Goal: Feedback & Contribution: Leave review/rating

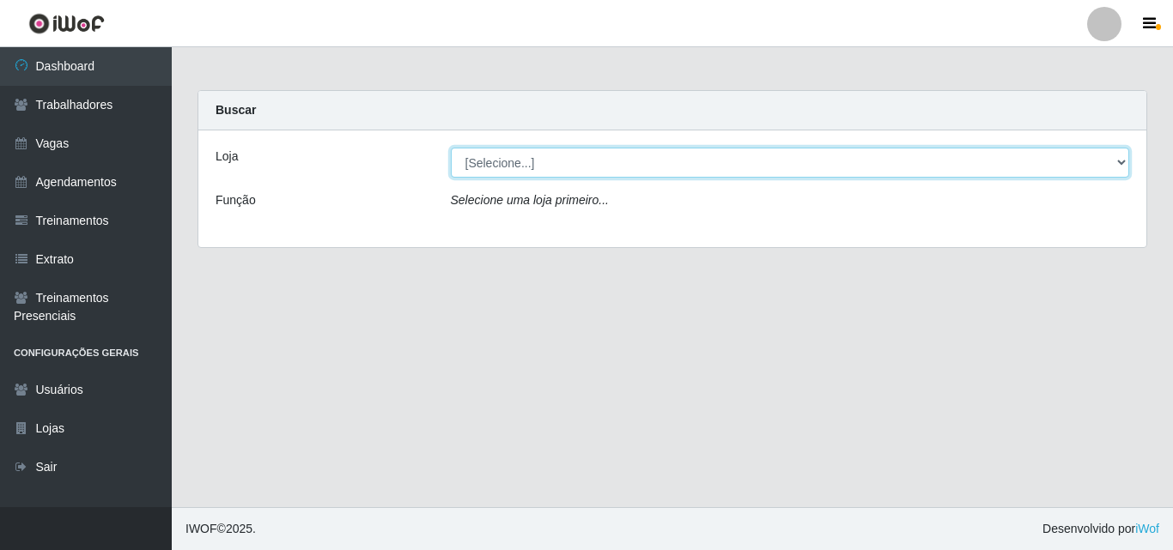
click at [538, 167] on select "[Selecione...] Chinatown Sushimi - [GEOGRAPHIC_DATA]" at bounding box center [790, 163] width 679 height 30
select select "357"
click at [451, 148] on select "[Selecione...] Chinatown Sushimi - [GEOGRAPHIC_DATA]" at bounding box center [790, 163] width 679 height 30
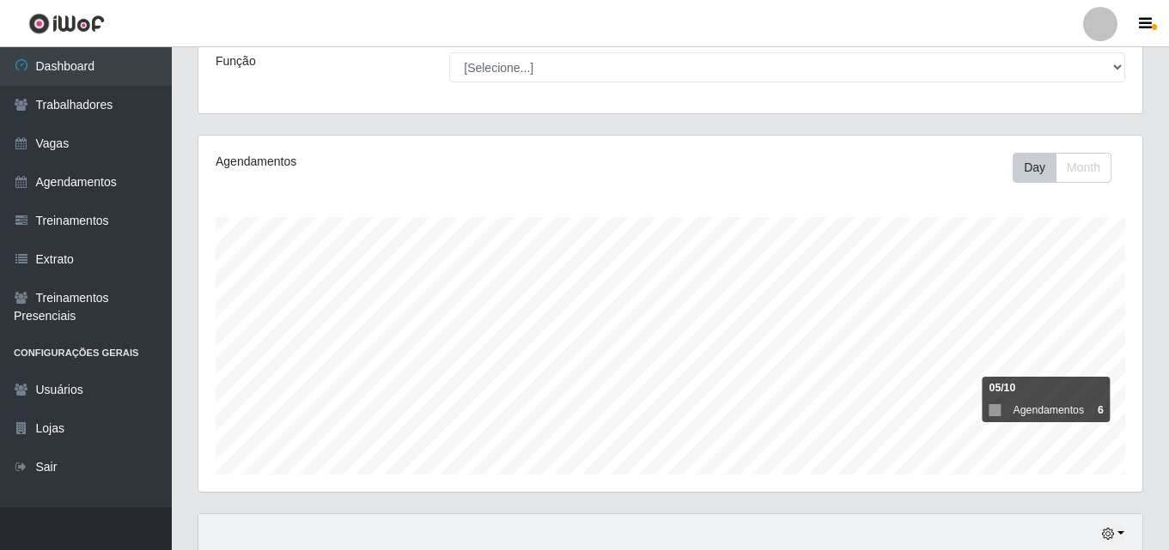
scroll to position [343, 0]
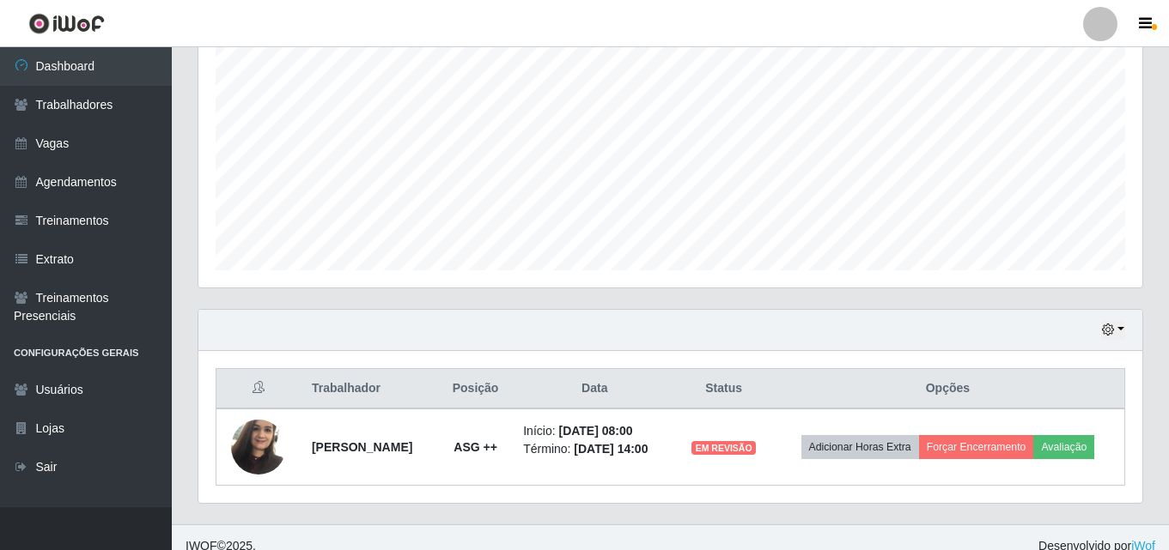
click at [1127, 331] on div "Hoje 1 dia 3 dias 1 Semana Não encerrados" at bounding box center [670, 330] width 944 height 41
click at [1121, 326] on button "button" at bounding box center [1113, 330] width 24 height 20
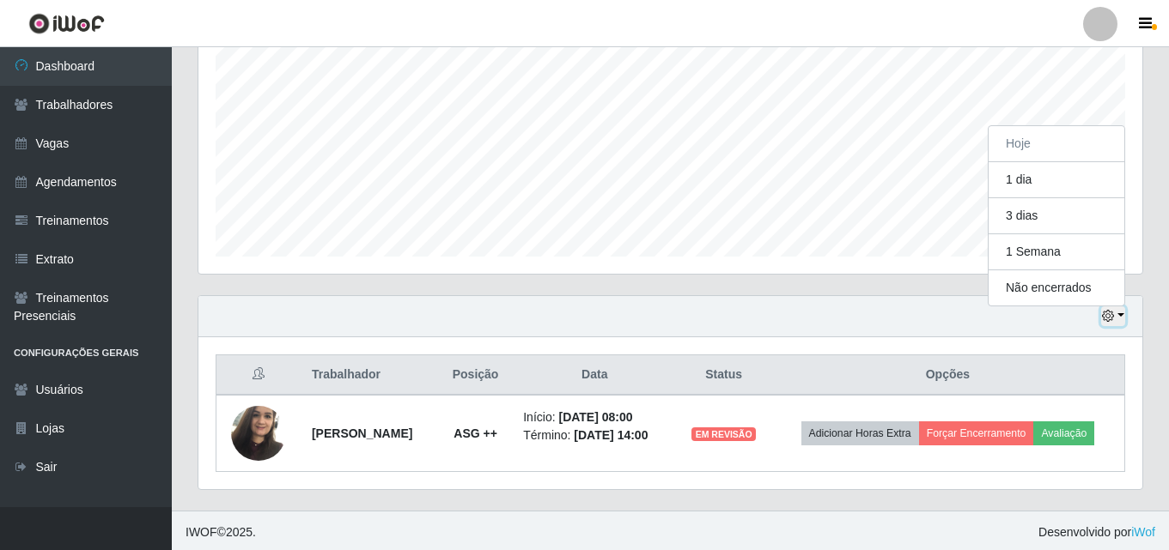
scroll to position [361, 0]
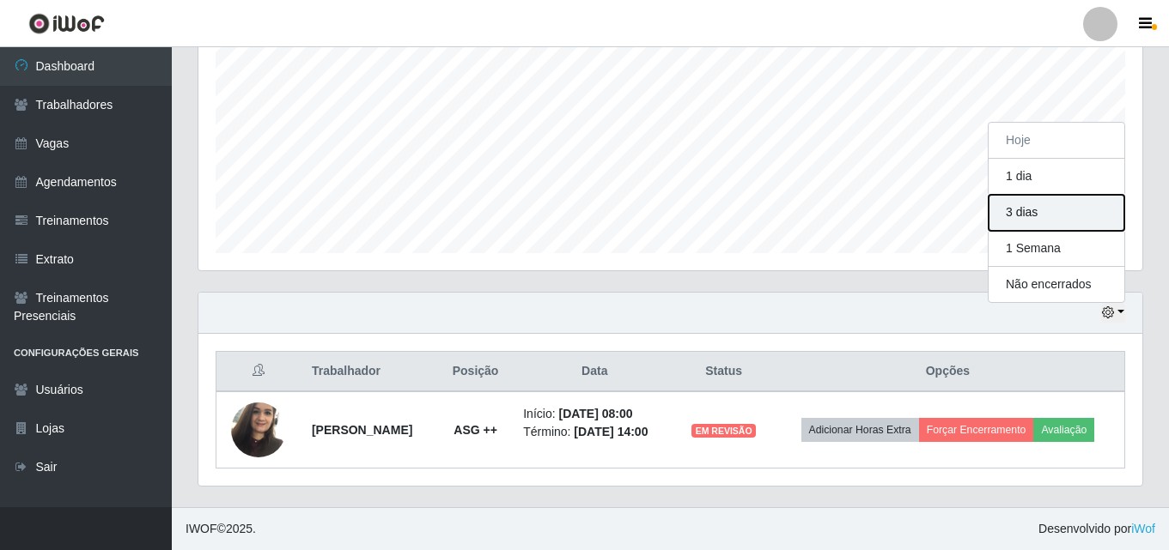
click at [1044, 210] on button "3 dias" at bounding box center [1056, 213] width 136 height 36
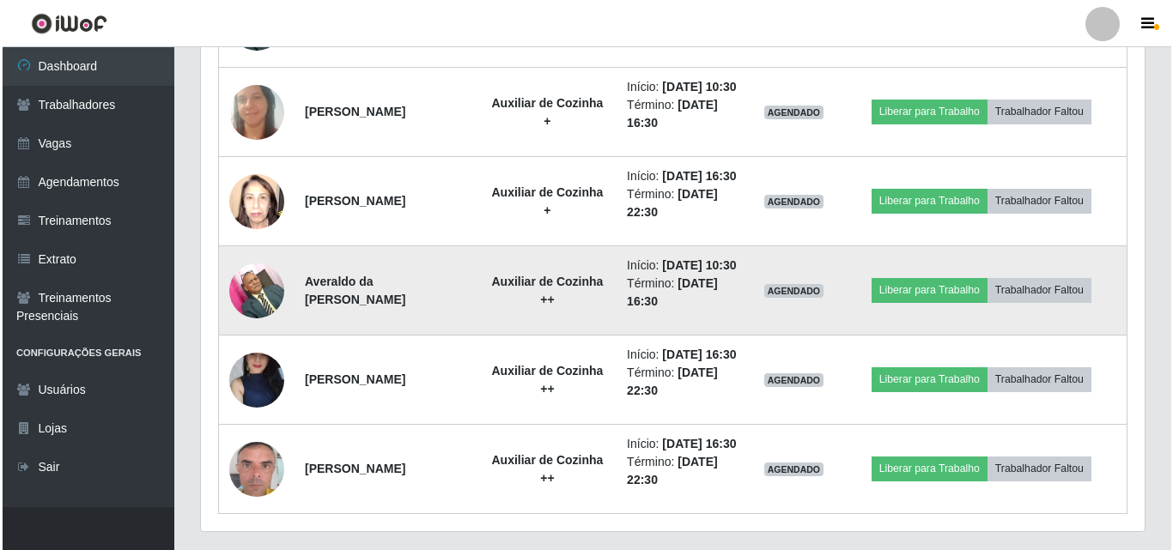
scroll to position [778, 0]
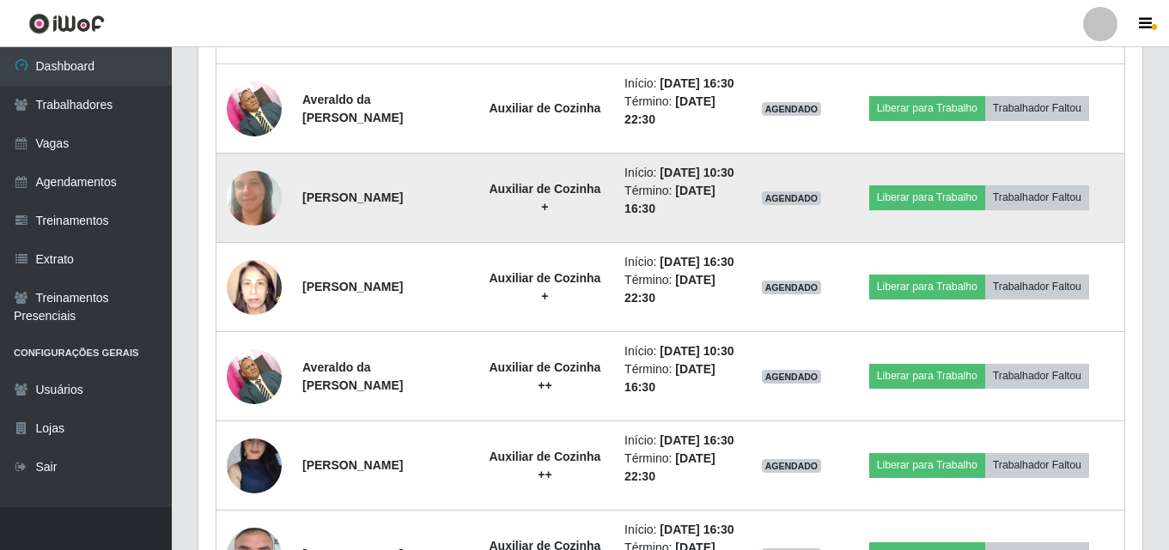
click at [258, 235] on img at bounding box center [254, 198] width 55 height 112
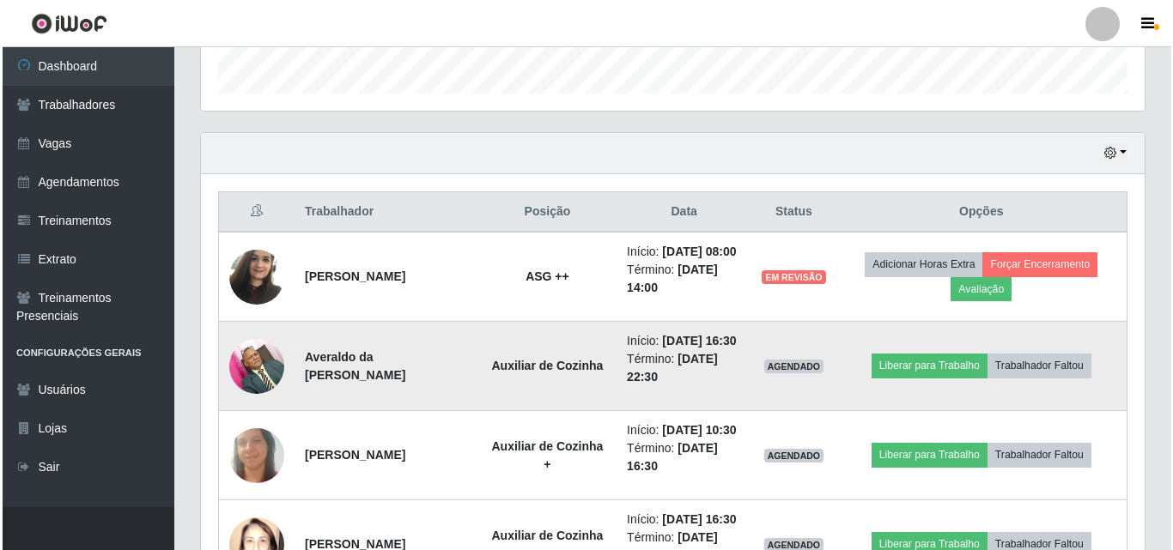
scroll to position [692, 0]
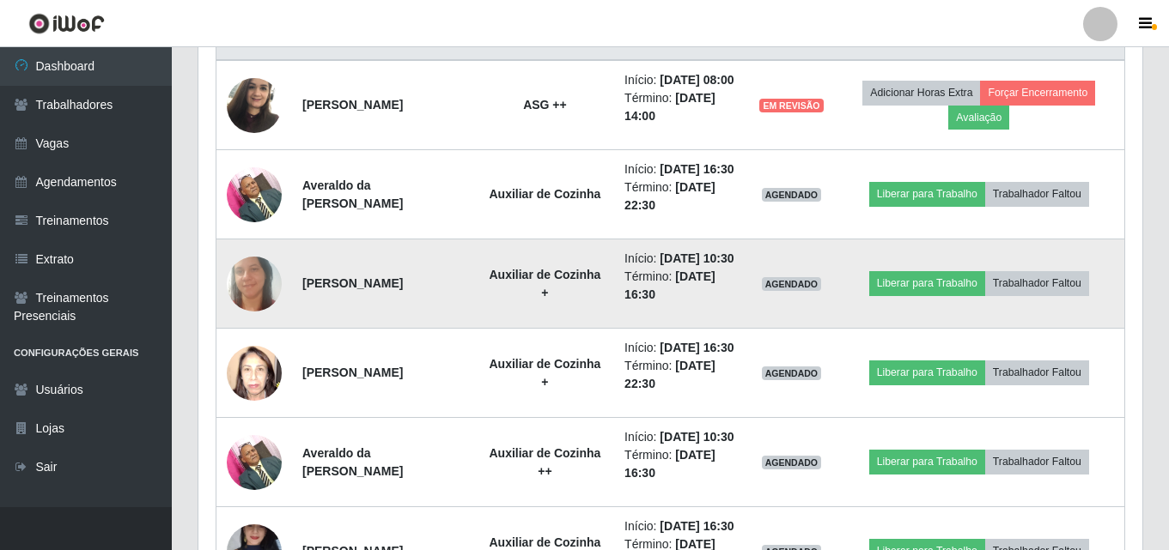
click at [251, 325] on img at bounding box center [254, 284] width 55 height 112
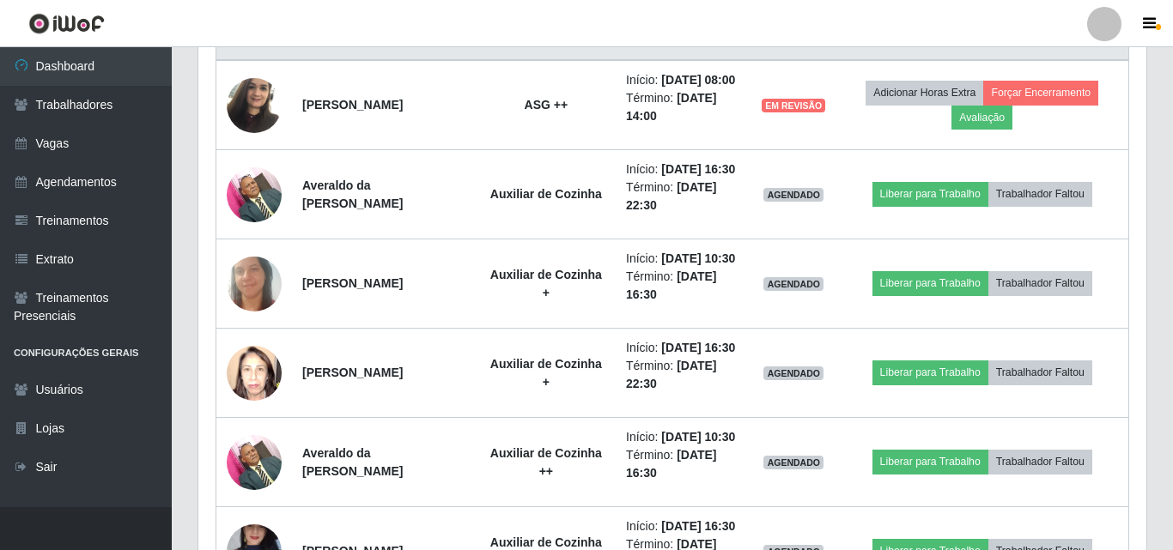
scroll to position [356, 944]
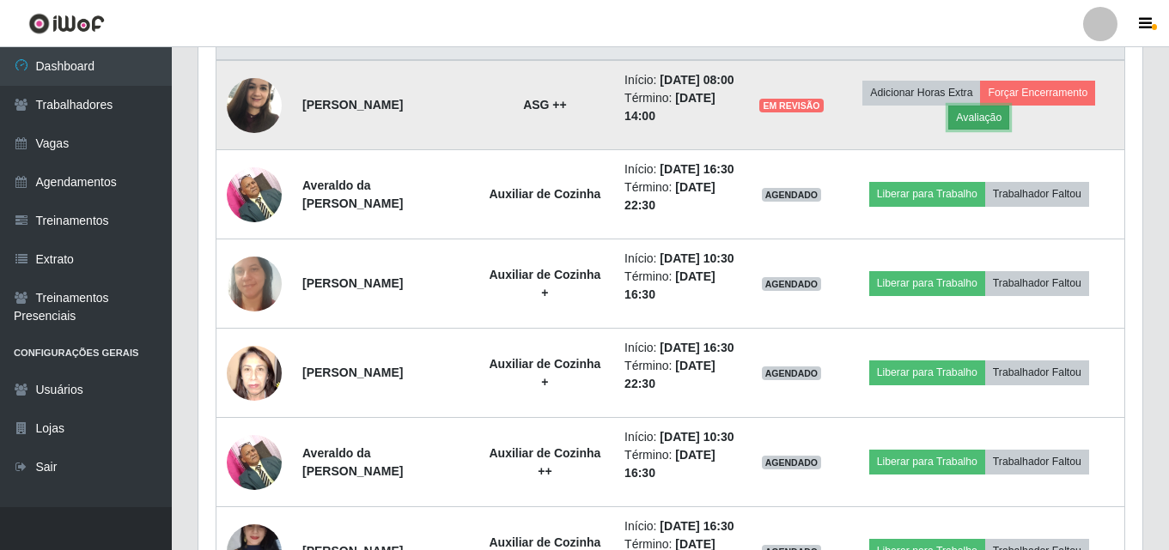
click at [975, 125] on button "Avaliação" at bounding box center [978, 118] width 61 height 24
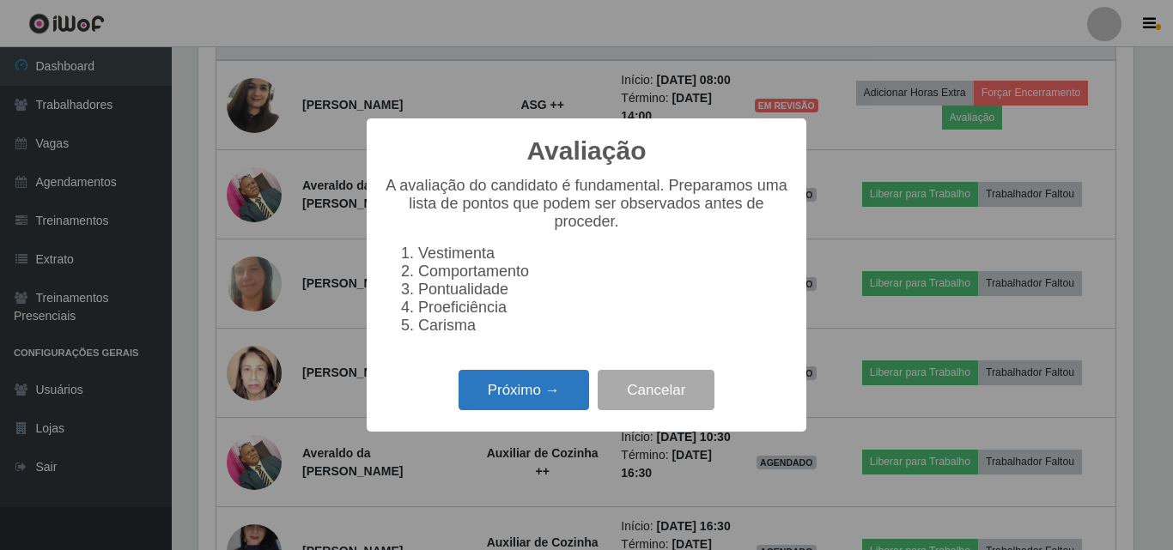
click at [518, 407] on button "Próximo →" at bounding box center [524, 390] width 131 height 40
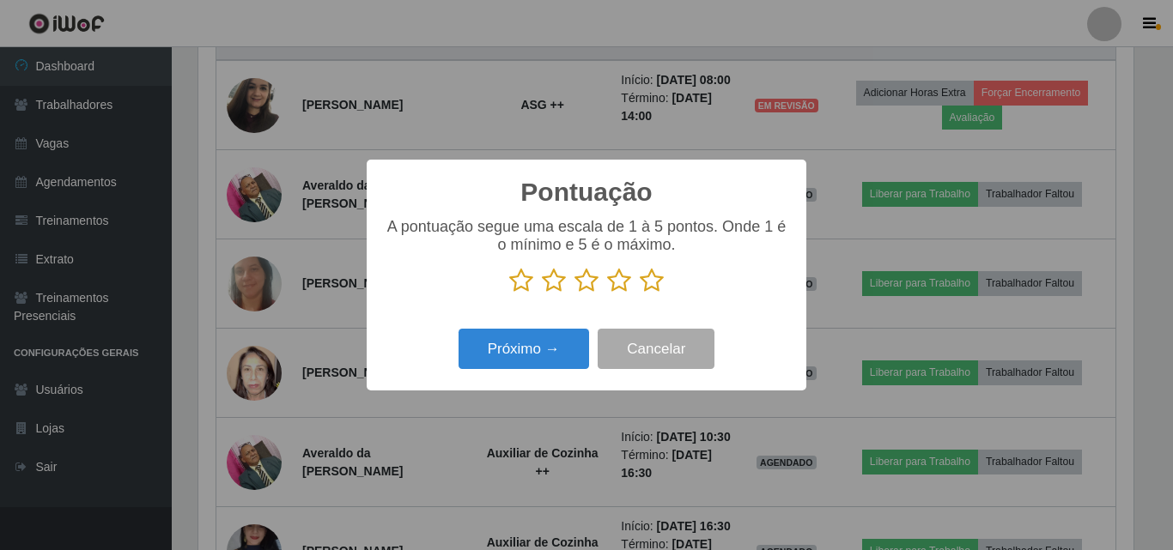
scroll to position [858377, 857798]
click at [648, 282] on icon at bounding box center [652, 281] width 24 height 26
click at [640, 294] on input "radio" at bounding box center [640, 294] width 0 height 0
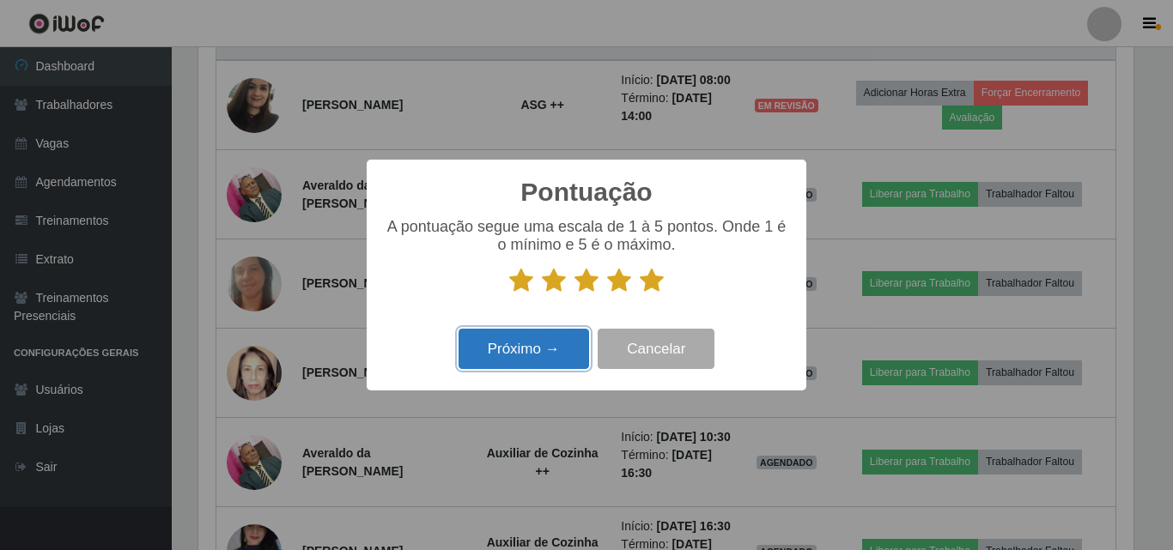
click at [547, 355] on button "Próximo →" at bounding box center [524, 349] width 131 height 40
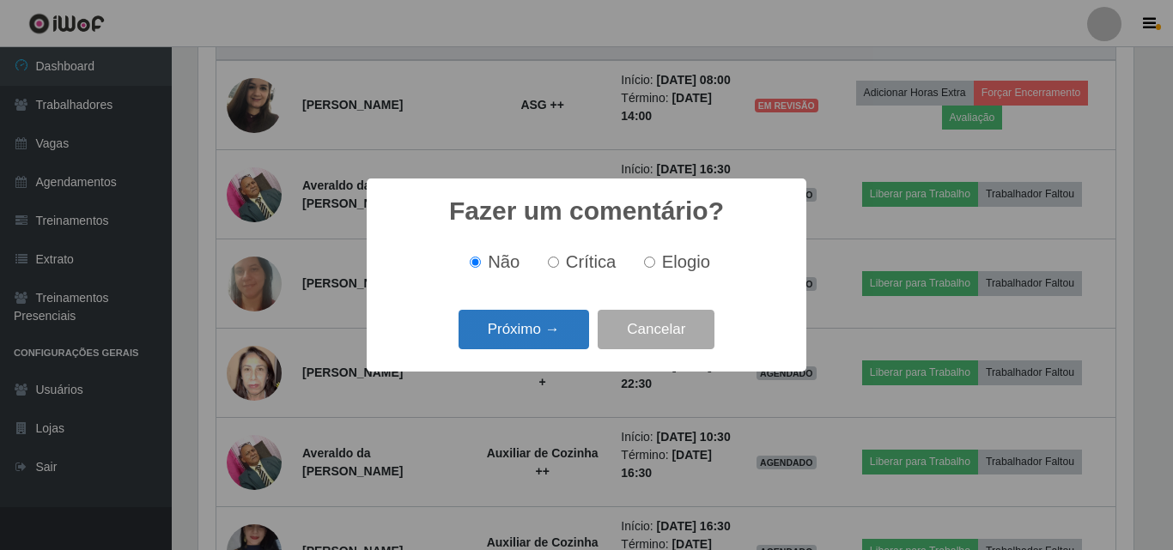
click at [550, 328] on button "Próximo →" at bounding box center [524, 330] width 131 height 40
